Goal: Task Accomplishment & Management: Complete application form

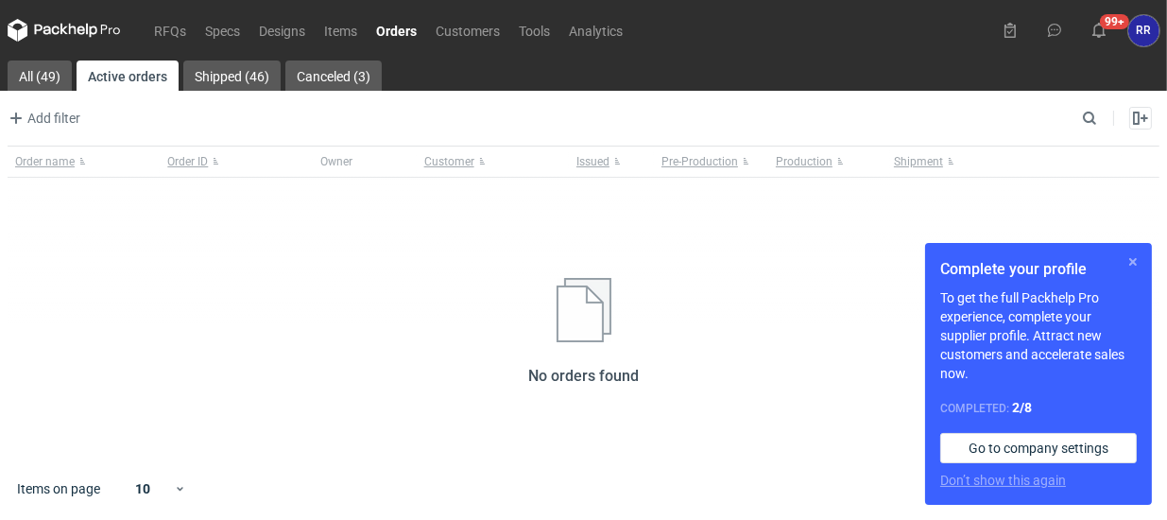
click at [1127, 262] on button "button" at bounding box center [1133, 261] width 23 height 23
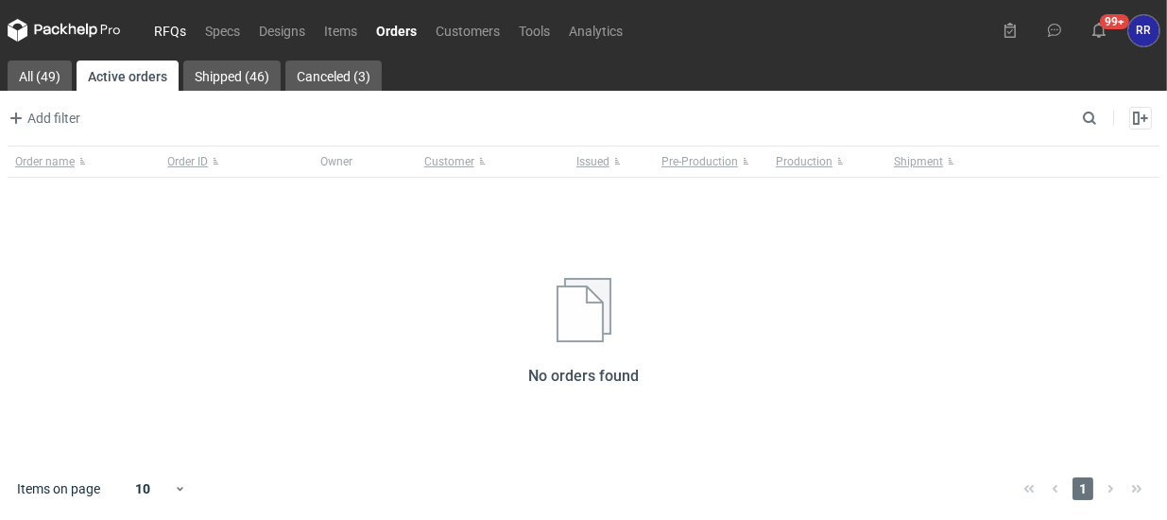
click at [180, 28] on link "RFQs" at bounding box center [170, 30] width 51 height 23
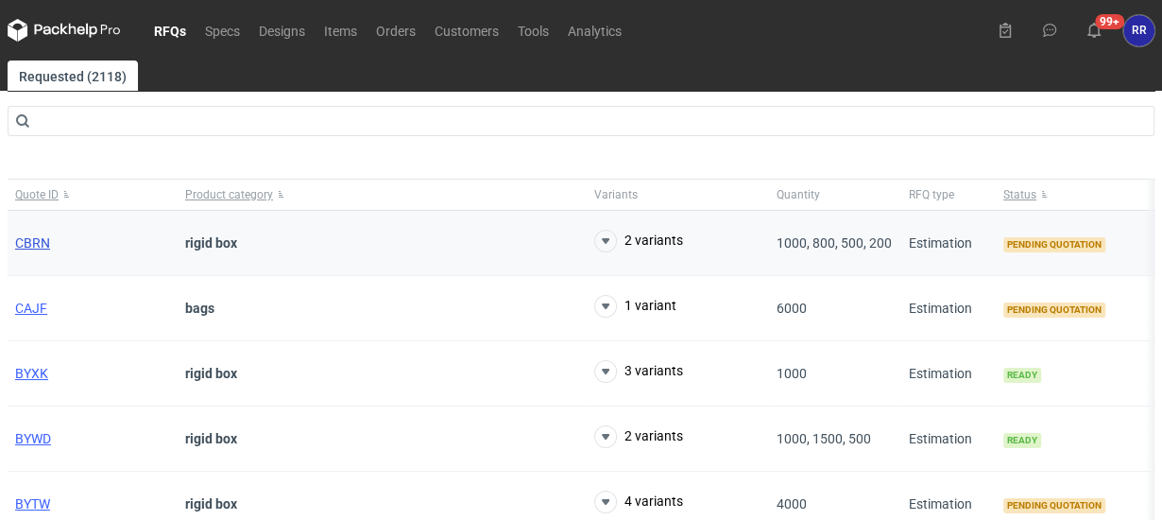
click at [34, 246] on span "CBRN" at bounding box center [32, 242] width 35 height 15
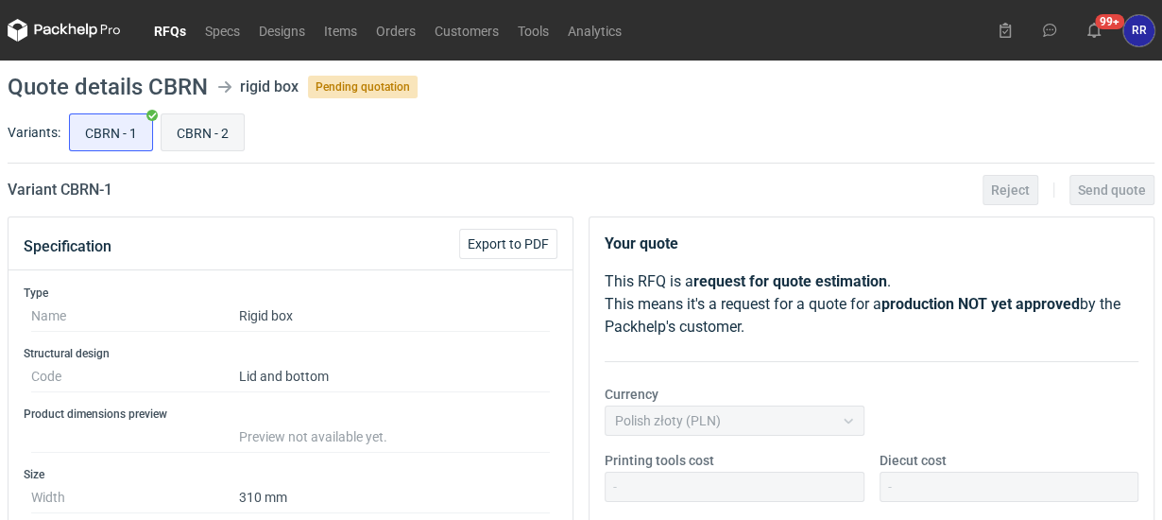
click at [219, 140] on input "CBRN - 2" at bounding box center [203, 132] width 82 height 36
radio input "true"
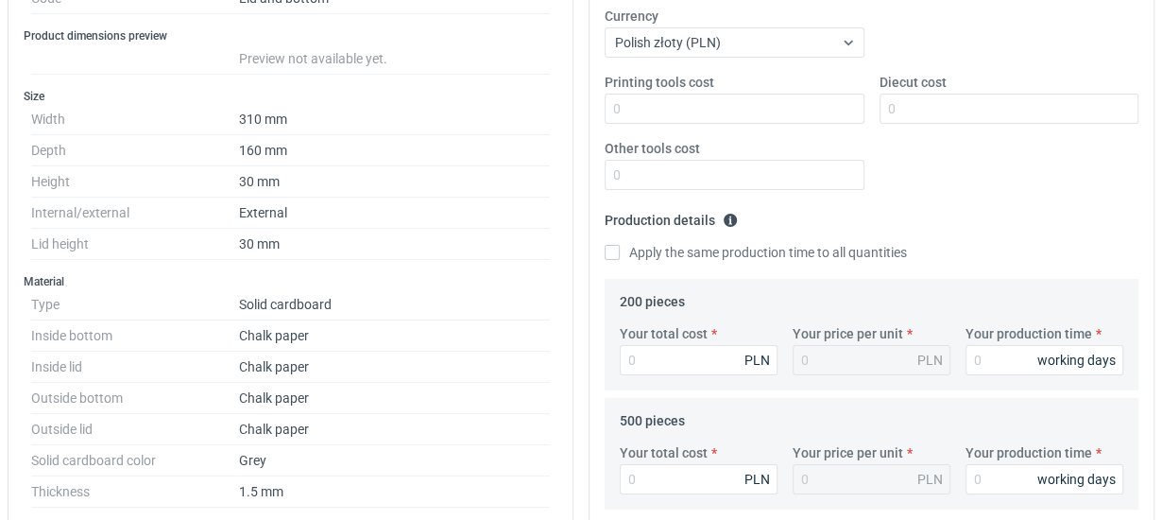
scroll to position [473, 0]
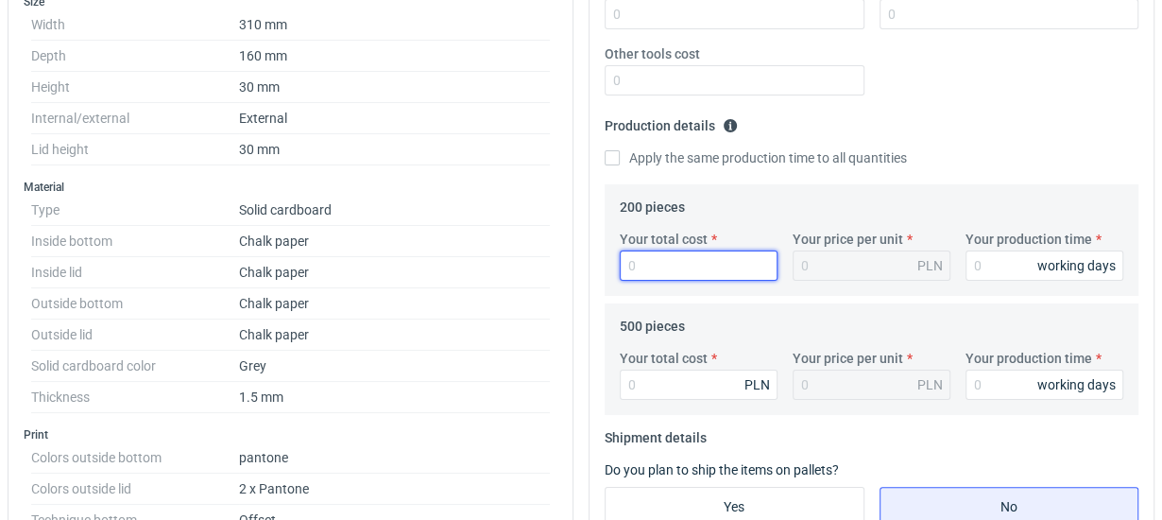
click at [637, 267] on input "Your total cost" at bounding box center [699, 265] width 158 height 30
type input "32"
type input "0.16"
type input "3240"
type input "16.2"
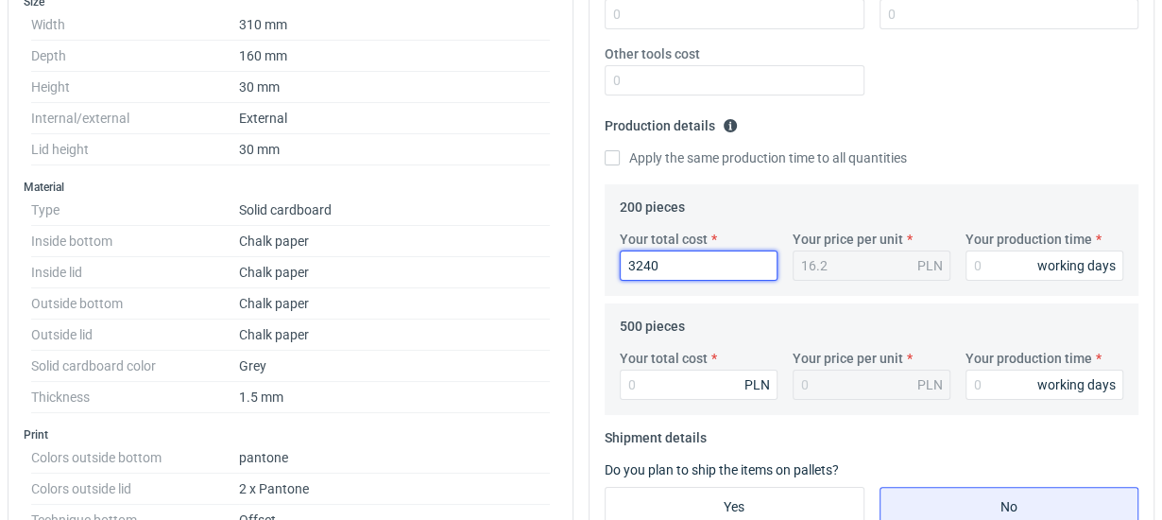
type input "3240"
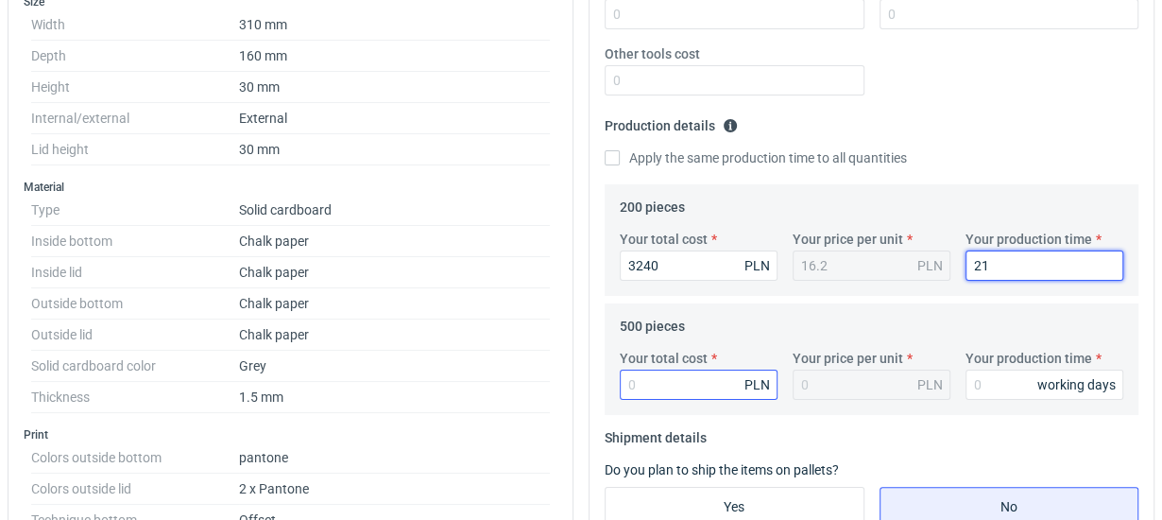
type input "21"
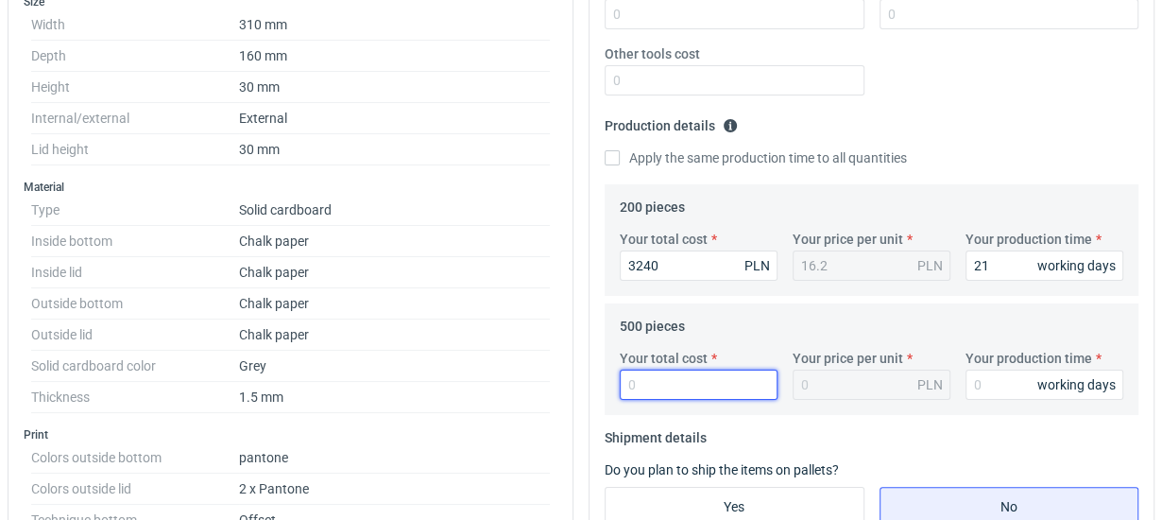
click at [642, 383] on input "Your total cost" at bounding box center [699, 385] width 158 height 30
type input "7300"
type input "14.6"
type input "7300"
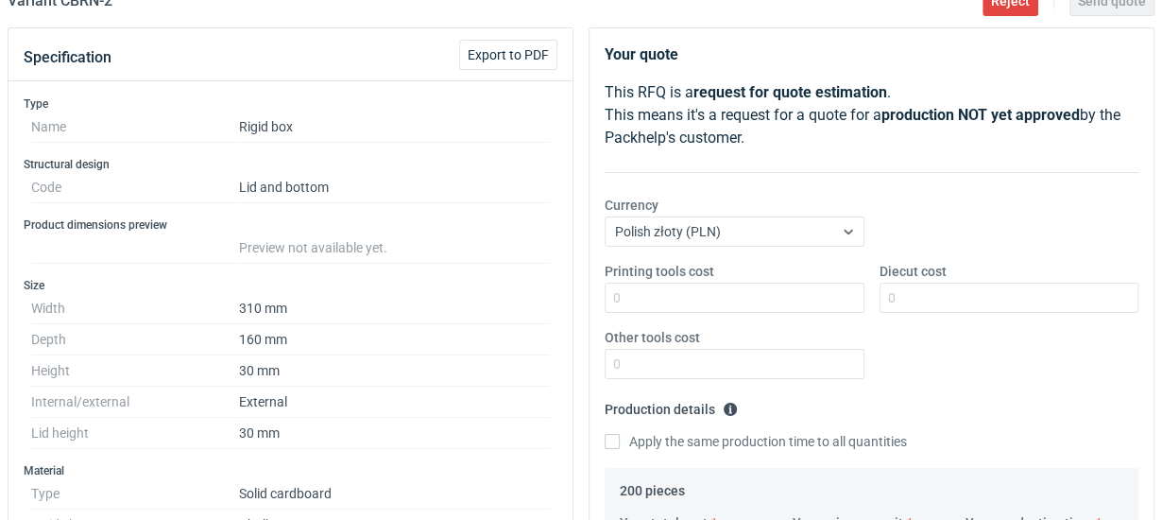
scroll to position [0, 0]
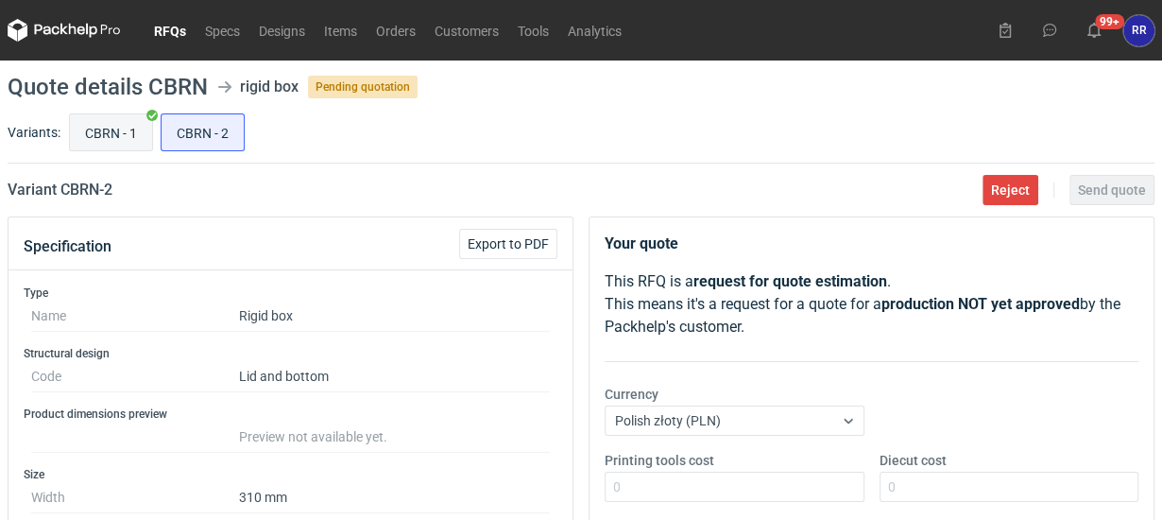
type input "21"
click at [119, 136] on input "CBRN - 1" at bounding box center [111, 132] width 82 height 36
radio input "true"
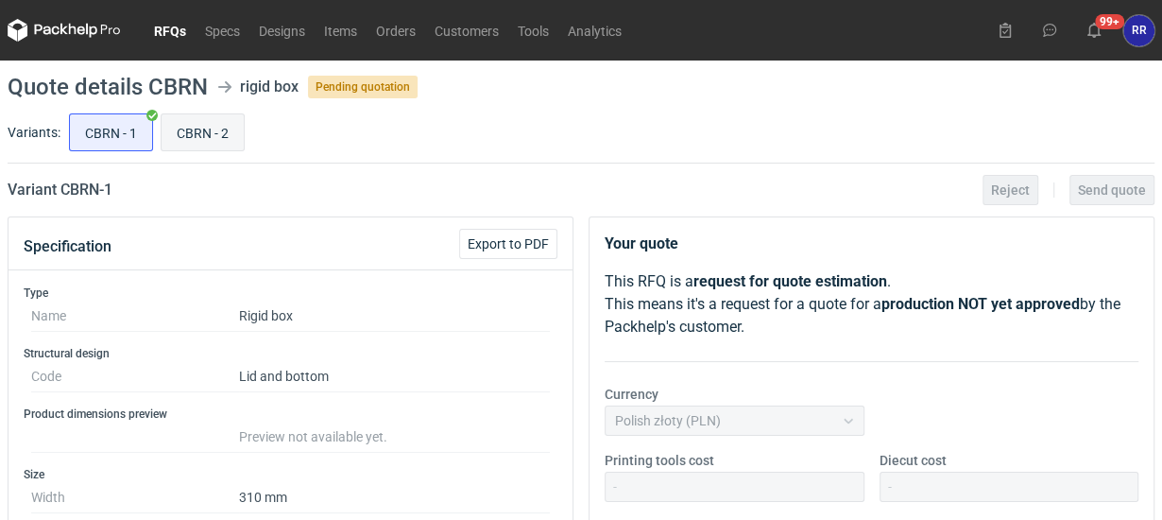
click at [202, 133] on input "CBRN - 2" at bounding box center [203, 132] width 82 height 36
radio input "true"
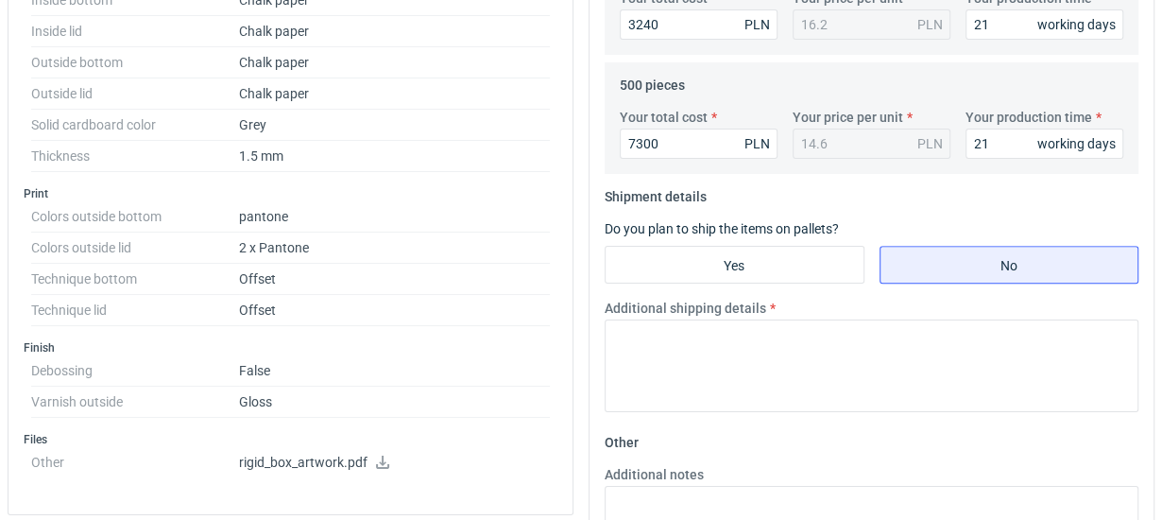
scroll to position [756, 0]
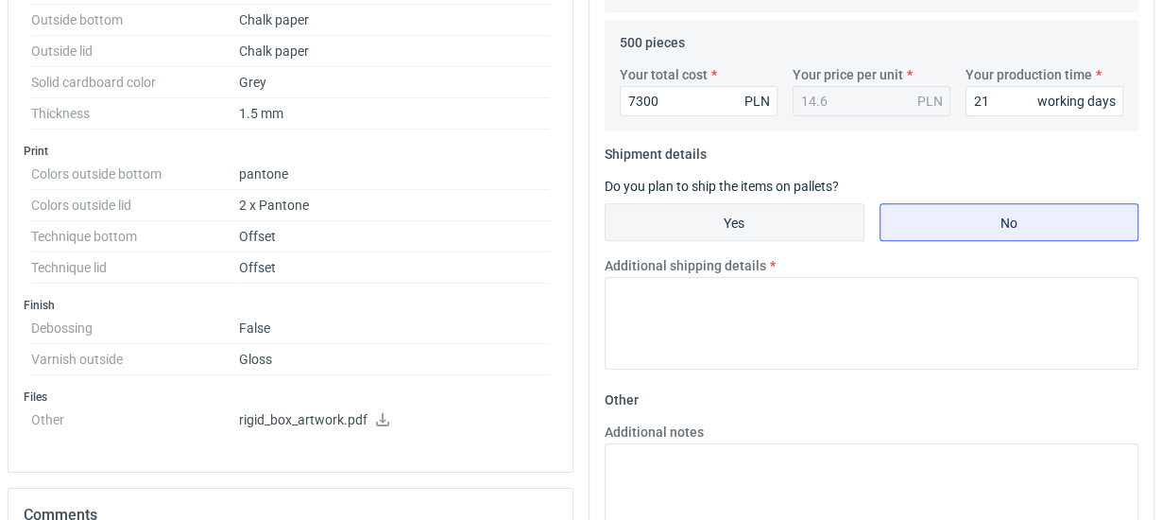
click at [689, 221] on input "Yes" at bounding box center [735, 222] width 258 height 36
radio input "true"
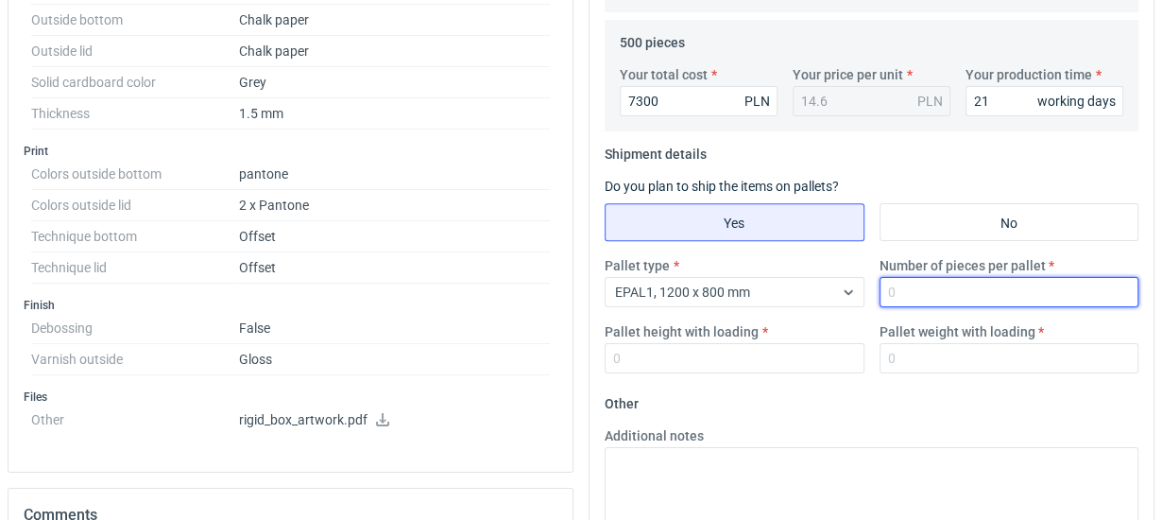
click at [903, 299] on input "Number of pieces per pallet" at bounding box center [1010, 292] width 260 height 30
type input "800"
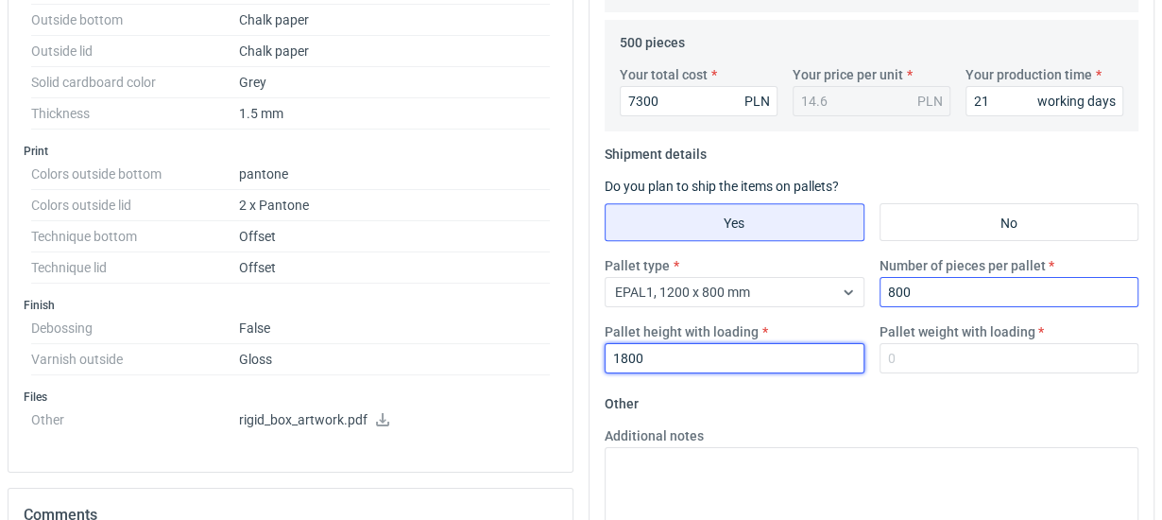
type input "1800"
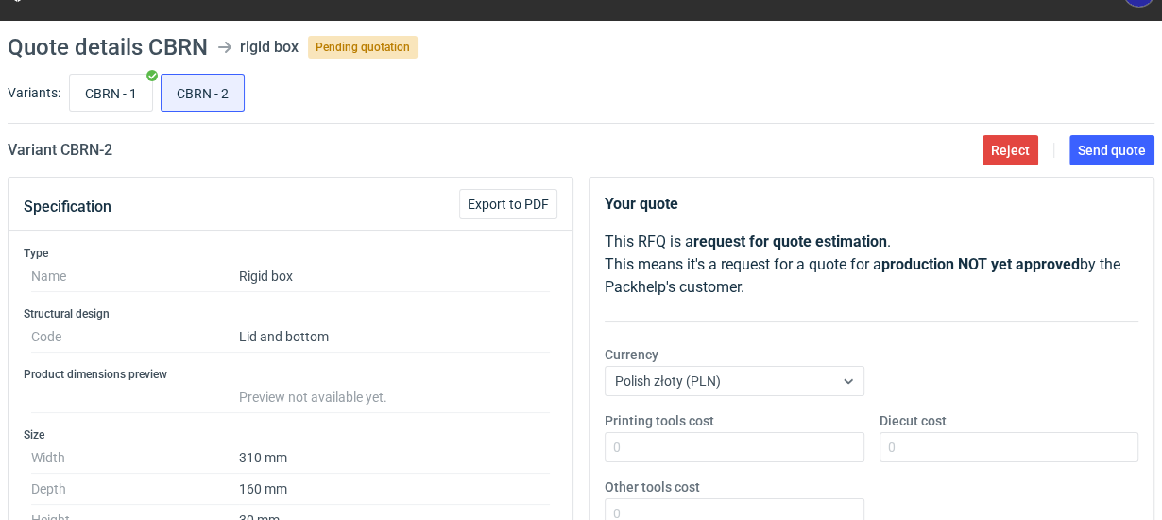
scroll to position [0, 0]
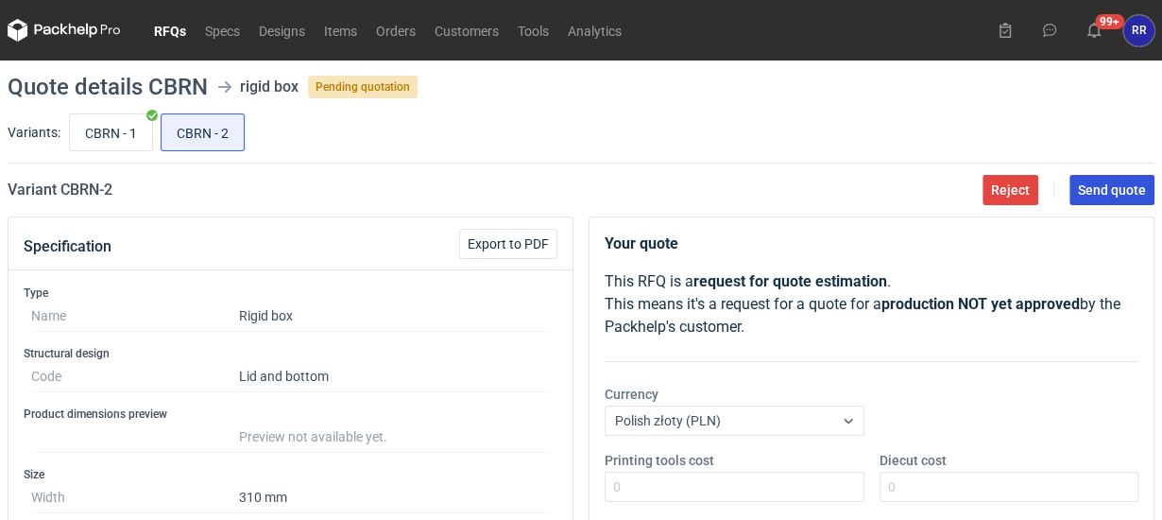
type input "250"
click at [1097, 189] on span "Send quote" at bounding box center [1112, 189] width 68 height 13
